Goal: Information Seeking & Learning: Learn about a topic

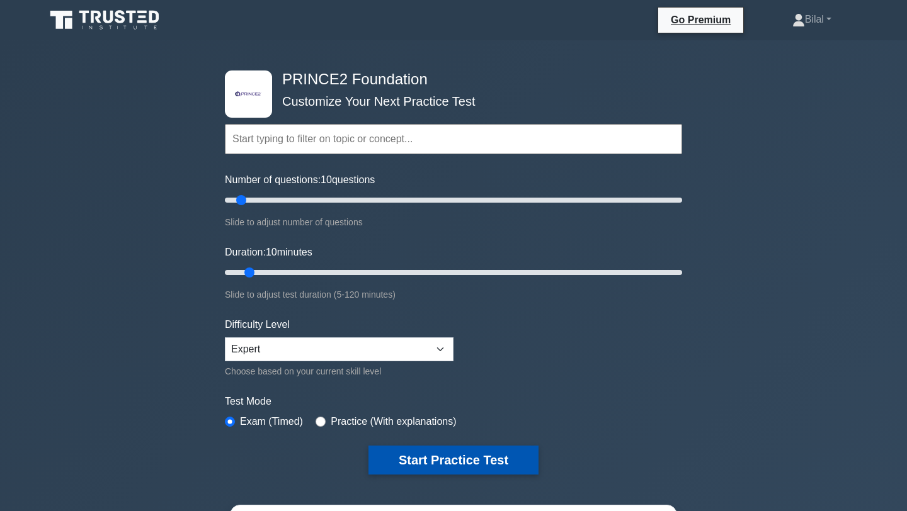
click at [462, 464] on button "Start Practice Test" at bounding box center [453, 460] width 170 height 29
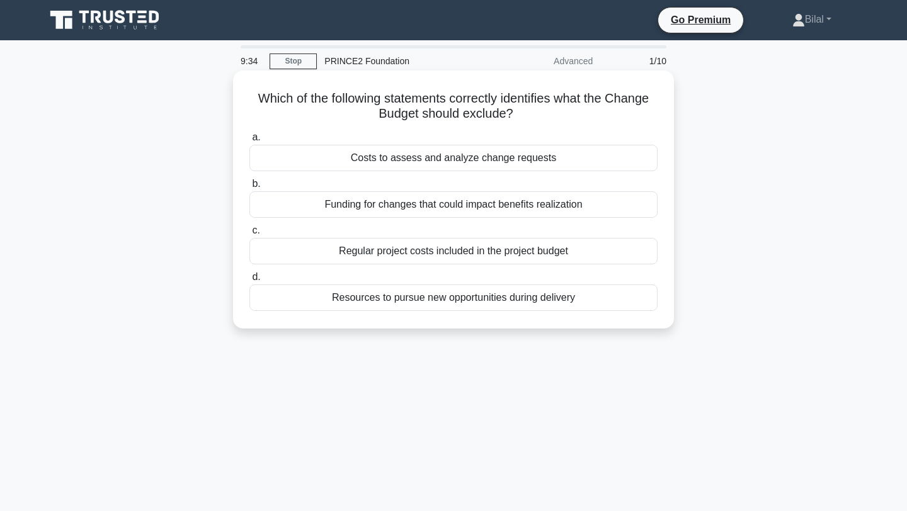
click at [486, 254] on div "Regular project costs included in the project budget" at bounding box center [453, 251] width 408 height 26
click at [249, 235] on input "c. Regular project costs included in the project budget" at bounding box center [249, 231] width 0 height 8
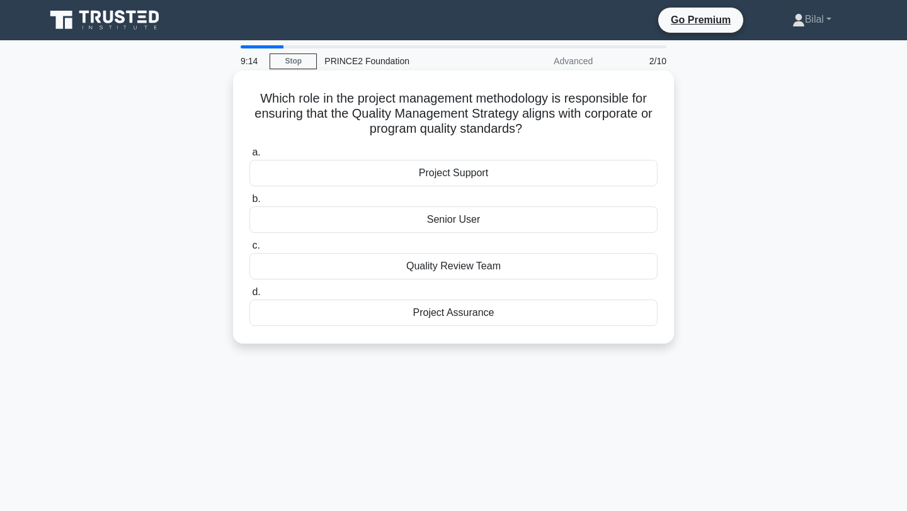
click at [445, 275] on div "Quality Review Team" at bounding box center [453, 266] width 408 height 26
click at [249, 250] on input "c. Quality Review Team" at bounding box center [249, 246] width 0 height 8
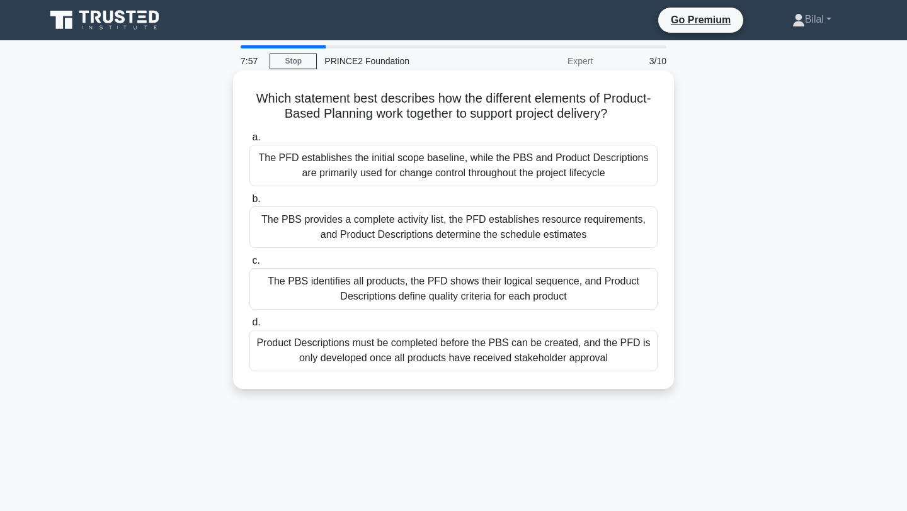
click at [418, 280] on div "The PBS identifies all products, the PFD shows their logical sequence, and Prod…" at bounding box center [453, 289] width 408 height 42
click at [249, 265] on input "c. The PBS identifies all products, the PFD shows their logical sequence, and P…" at bounding box center [249, 261] width 0 height 8
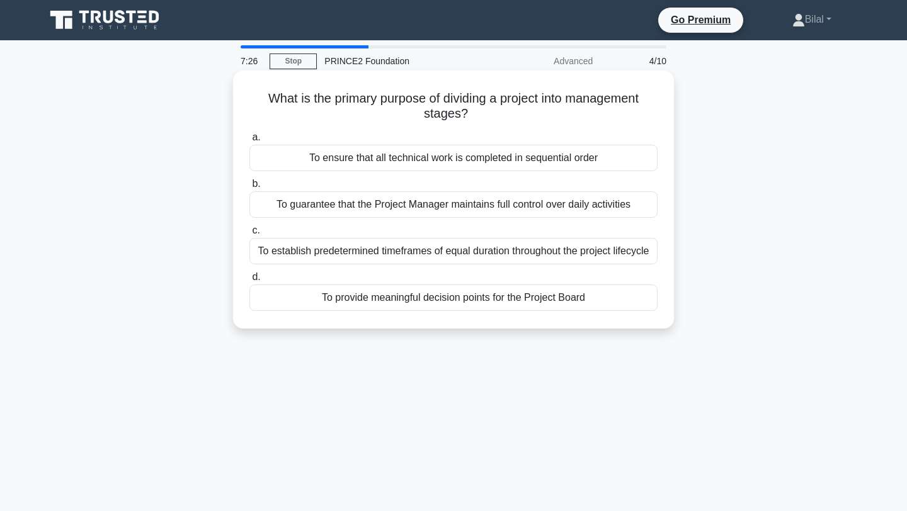
drag, startPoint x: 421, startPoint y: 300, endPoint x: 421, endPoint y: 270, distance: 30.9
click at [421, 270] on div "a. To ensure that all technical work is completed in sequential order b. To gua…" at bounding box center [453, 220] width 423 height 186
click at [453, 295] on div "To provide meaningful decision points for the Project Board" at bounding box center [453, 298] width 408 height 26
click at [249, 282] on input "d. To provide meaningful decision points for the Project Board" at bounding box center [249, 277] width 0 height 8
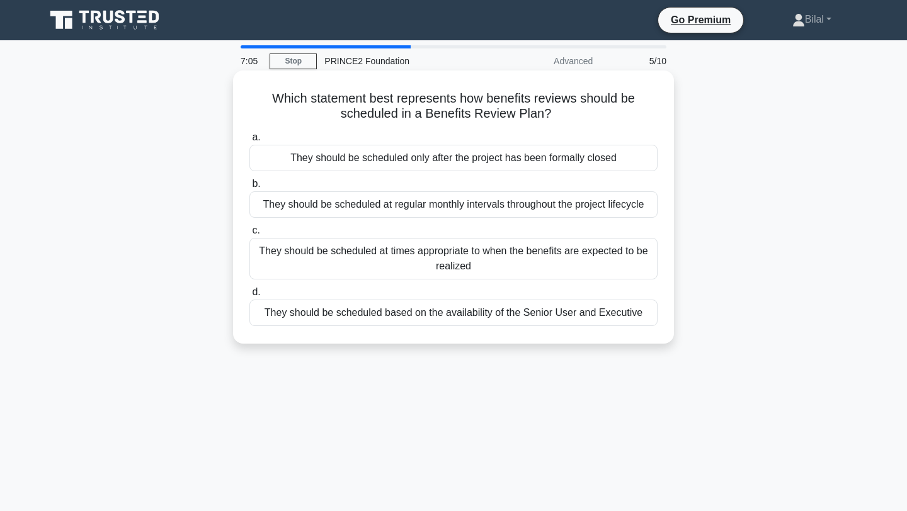
click at [459, 261] on div "They should be scheduled at times appropriate to when the benefits are expected…" at bounding box center [453, 259] width 408 height 42
click at [249, 235] on input "c. They should be scheduled at times appropriate to when the benefits are expec…" at bounding box center [249, 231] width 0 height 8
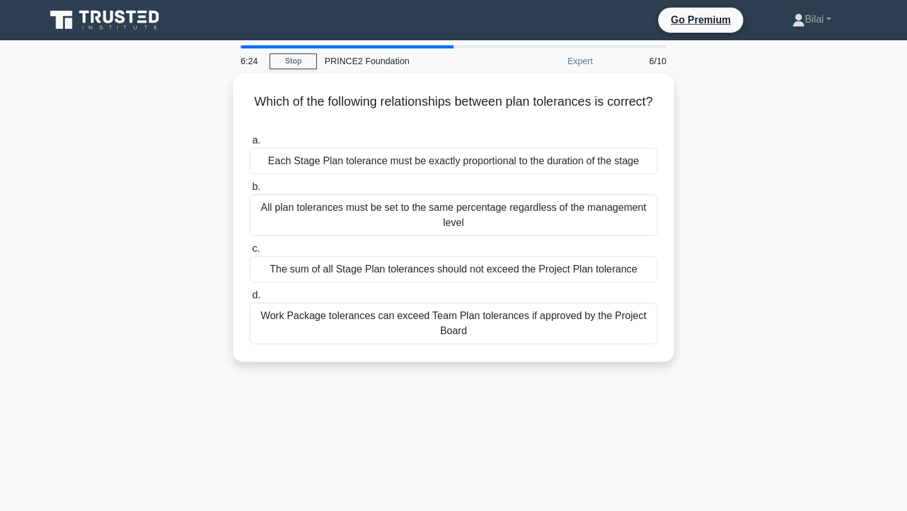
click at [459, 261] on div "The sum of all Stage Plan tolerances should not exceed the Project Plan toleran…" at bounding box center [453, 269] width 408 height 26
click at [249, 253] on input "c. The sum of all Stage Plan tolerances should not exceed the Project Plan tole…" at bounding box center [249, 249] width 0 height 8
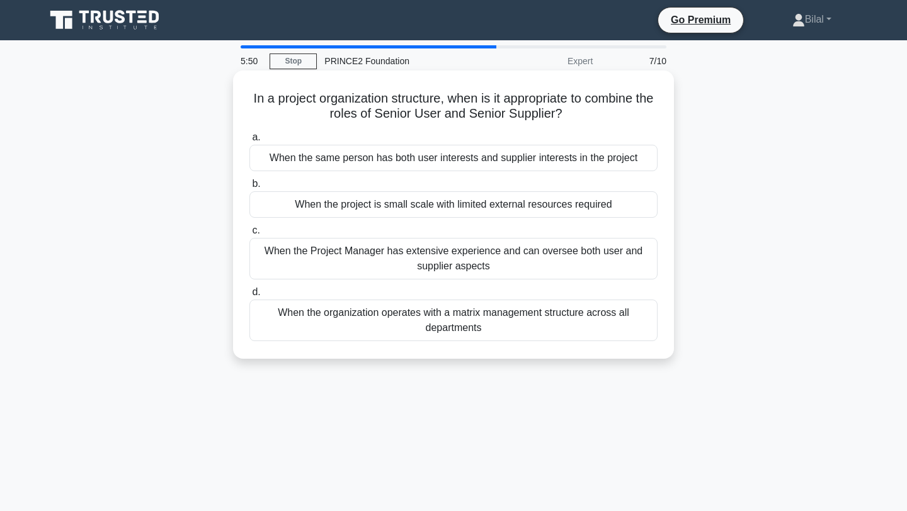
click at [550, 162] on div "When the same person has both user interests and supplier interests in the proj…" at bounding box center [453, 158] width 408 height 26
click at [249, 142] on input "a. When the same person has both user interests and supplier interests in the p…" at bounding box center [249, 138] width 0 height 8
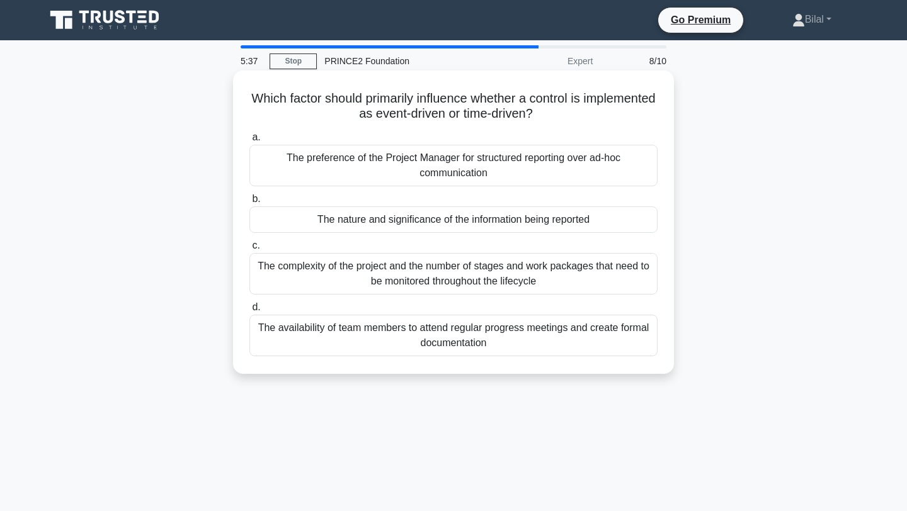
click at [557, 282] on div "The complexity of the project and the number of stages and work packages that n…" at bounding box center [453, 274] width 408 height 42
click at [249, 250] on input "c. The complexity of the project and the number of stages and work packages tha…" at bounding box center [249, 246] width 0 height 8
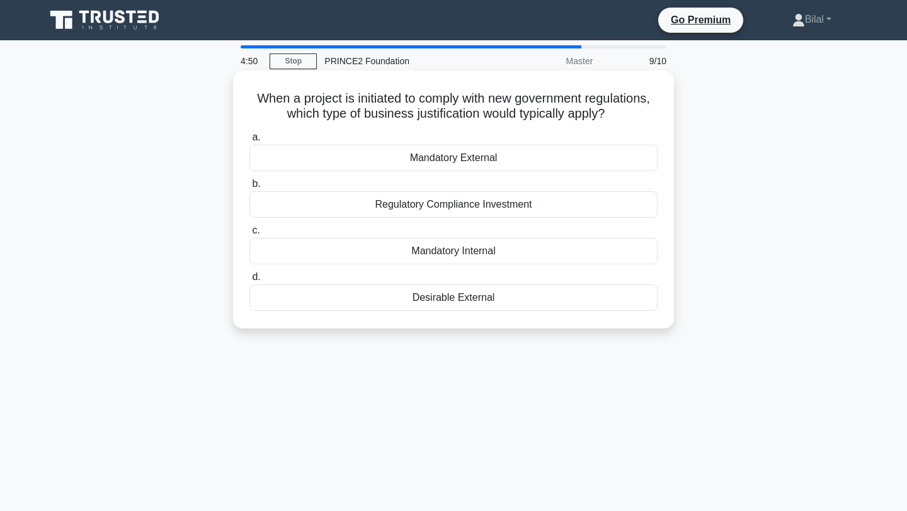
click at [472, 149] on div "Mandatory External" at bounding box center [453, 158] width 408 height 26
click at [249, 142] on input "a. Mandatory External" at bounding box center [249, 138] width 0 height 8
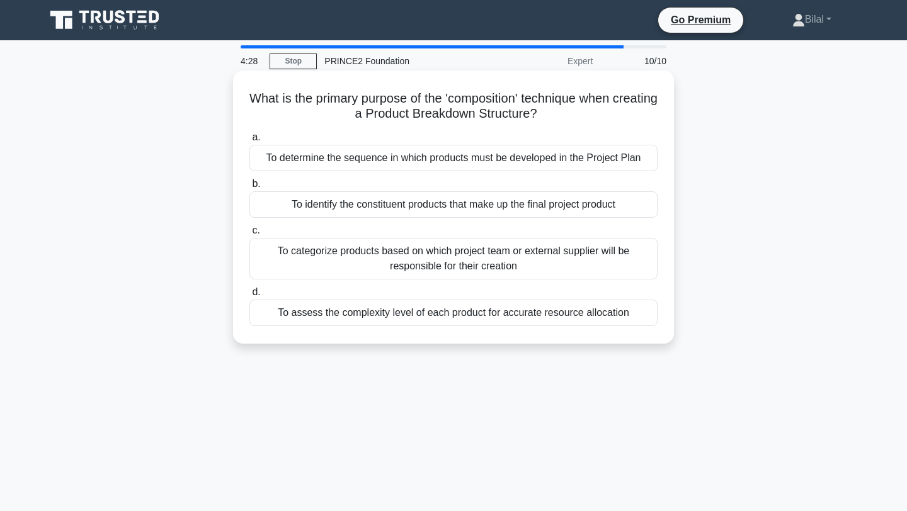
click at [503, 210] on div "To identify the constituent products that make up the final project product" at bounding box center [453, 204] width 408 height 26
click at [249, 188] on input "b. To identify the constituent products that make up the final project product" at bounding box center [249, 184] width 0 height 8
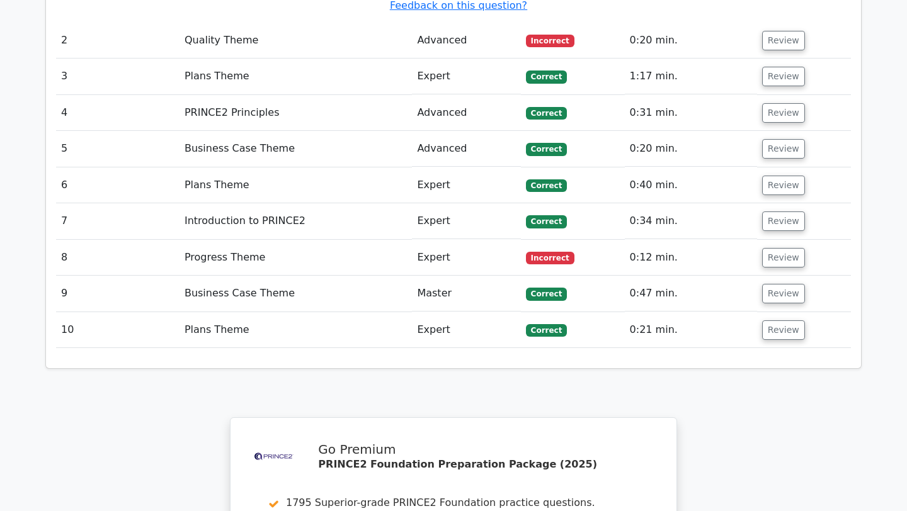
scroll to position [1807, 0]
